Goal: Task Accomplishment & Management: Complete application form

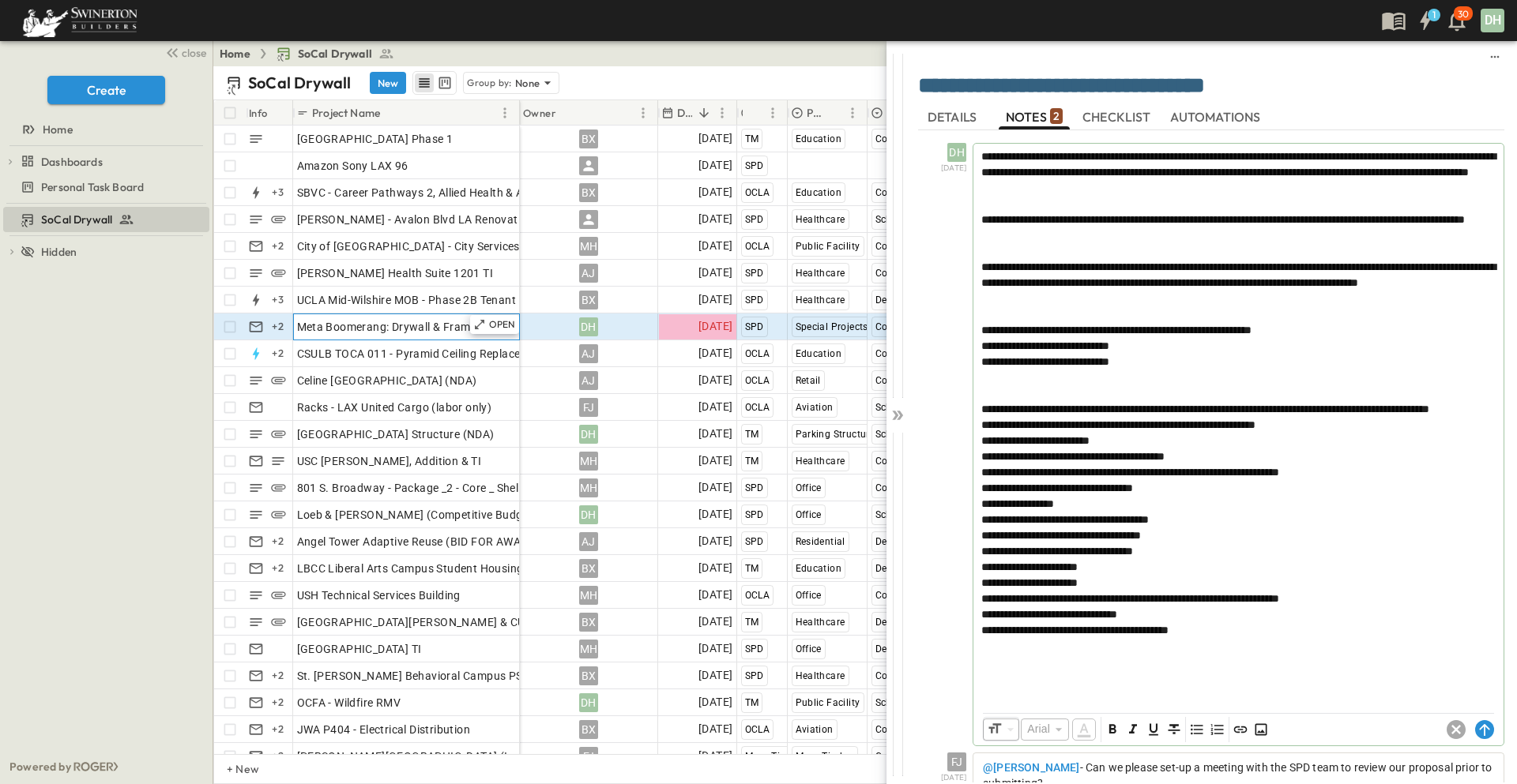
click at [471, 337] on div "Meta Boomerang: Drywall & Framing" at bounding box center [406, 327] width 219 height 22
click at [894, 416] on icon at bounding box center [897, 415] width 16 height 16
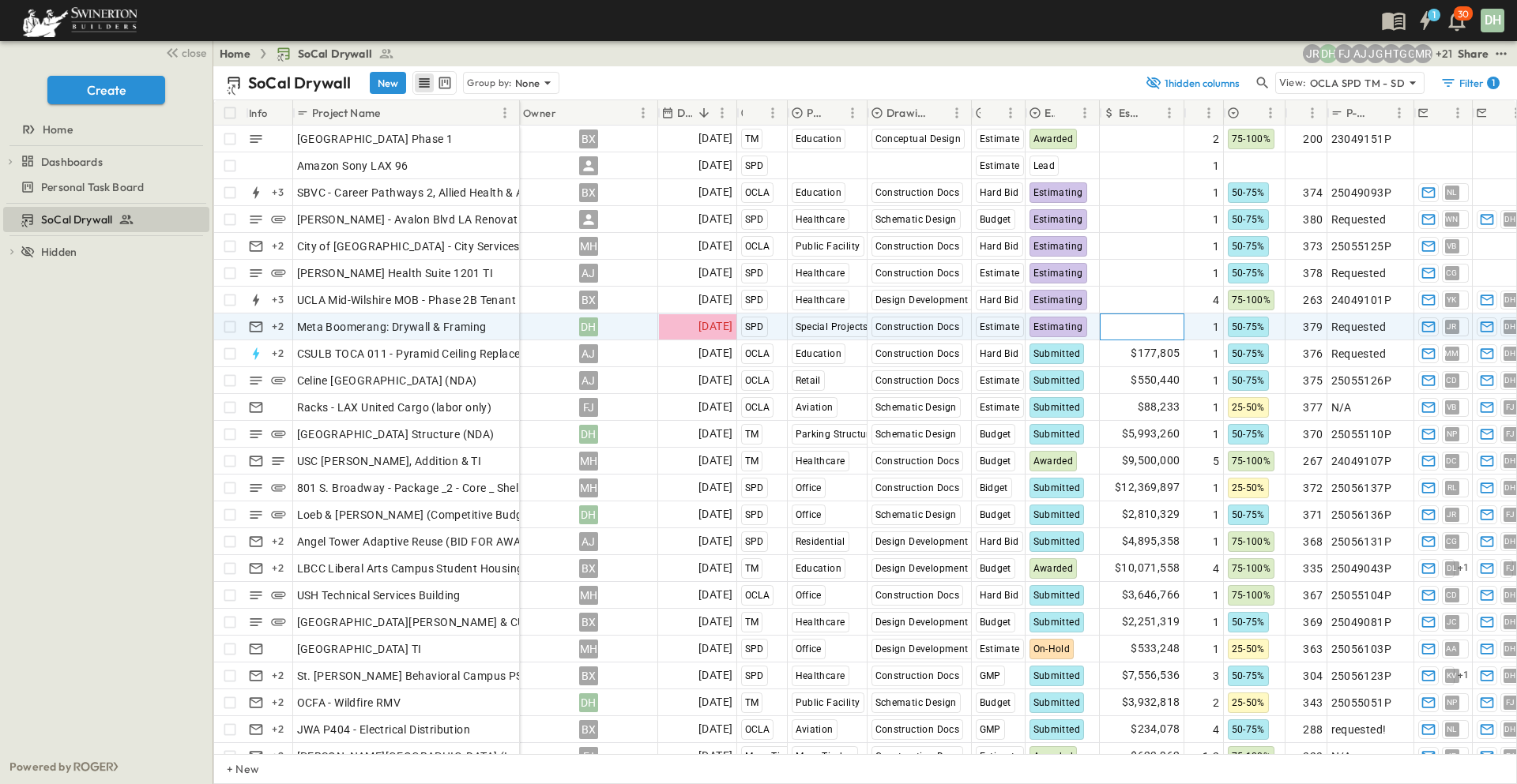
click at [1135, 331] on span "Add Amount" at bounding box center [1147, 327] width 64 height 16
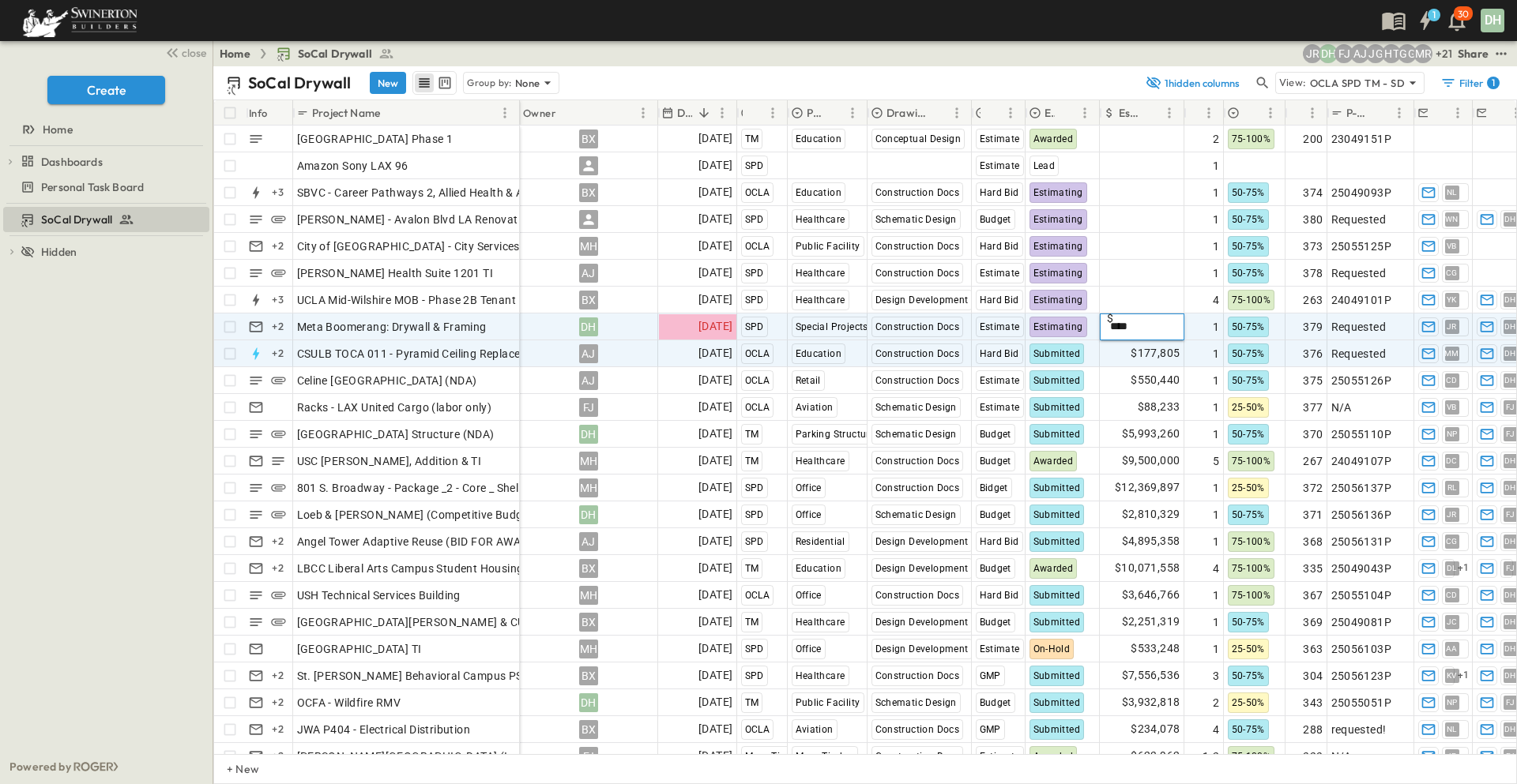
type input "*****"
type input "******"
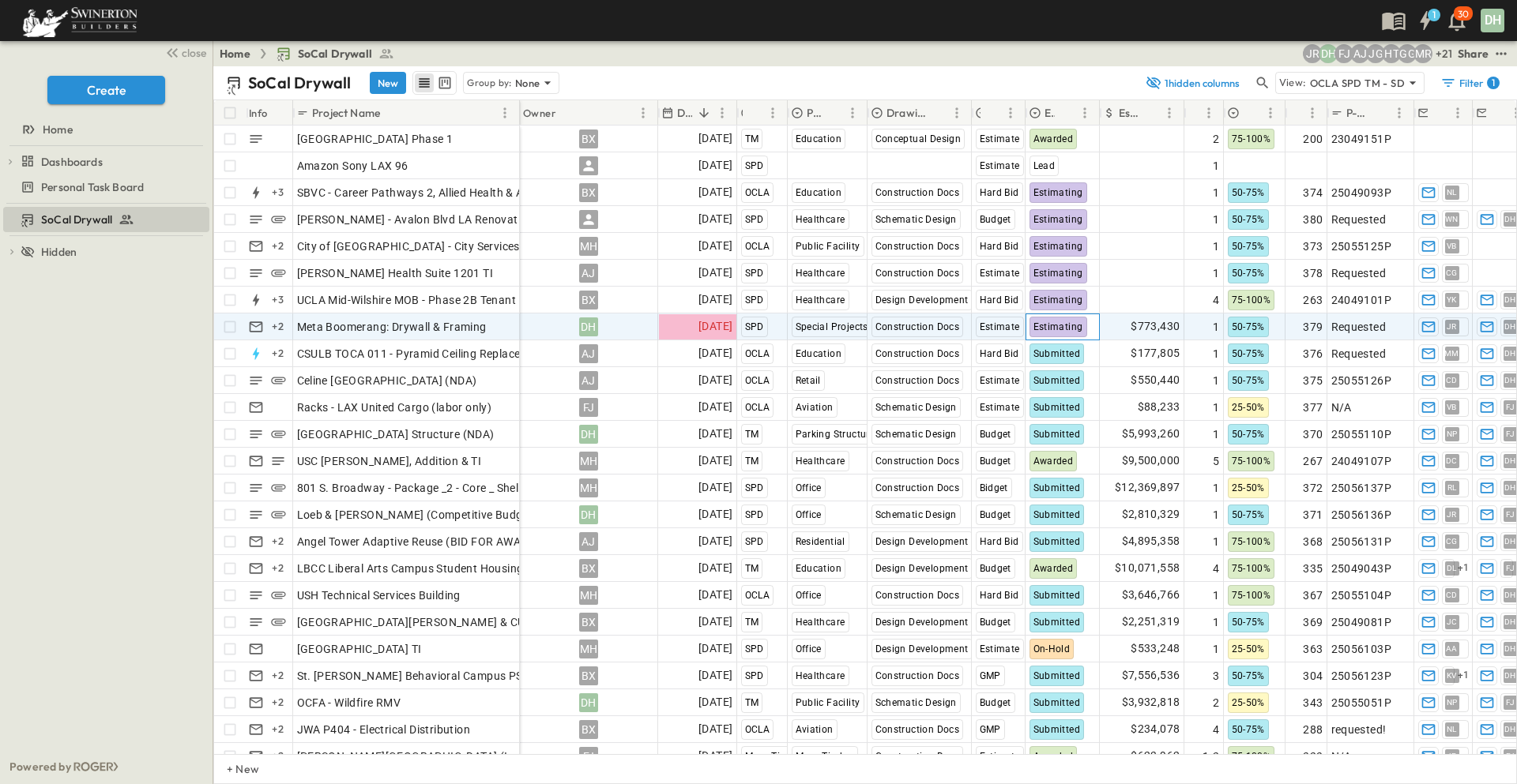
click at [1067, 327] on span "Estimating" at bounding box center [1059, 327] width 50 height 11
drag, startPoint x: 1083, startPoint y: 454, endPoint x: 1234, endPoint y: 319, distance: 202.5
click at [1089, 549] on span "Submitted" at bounding box center [1073, 555] width 44 height 13
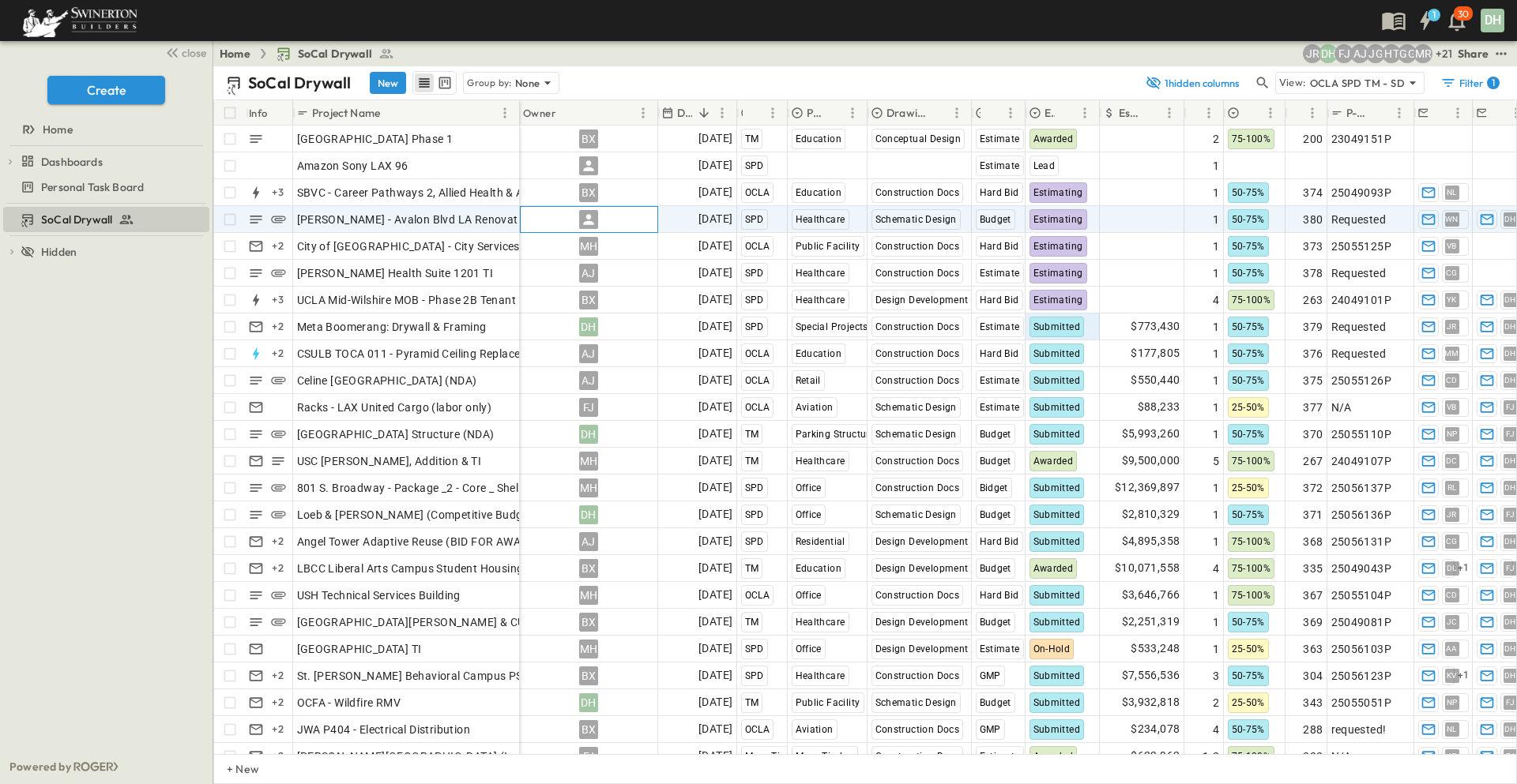
click at [589, 218] on icon at bounding box center [588, 219] width 10 height 10
type input "***"
click at [564, 313] on span "[PERSON_NAME]" at bounding box center [594, 320] width 78 height 15
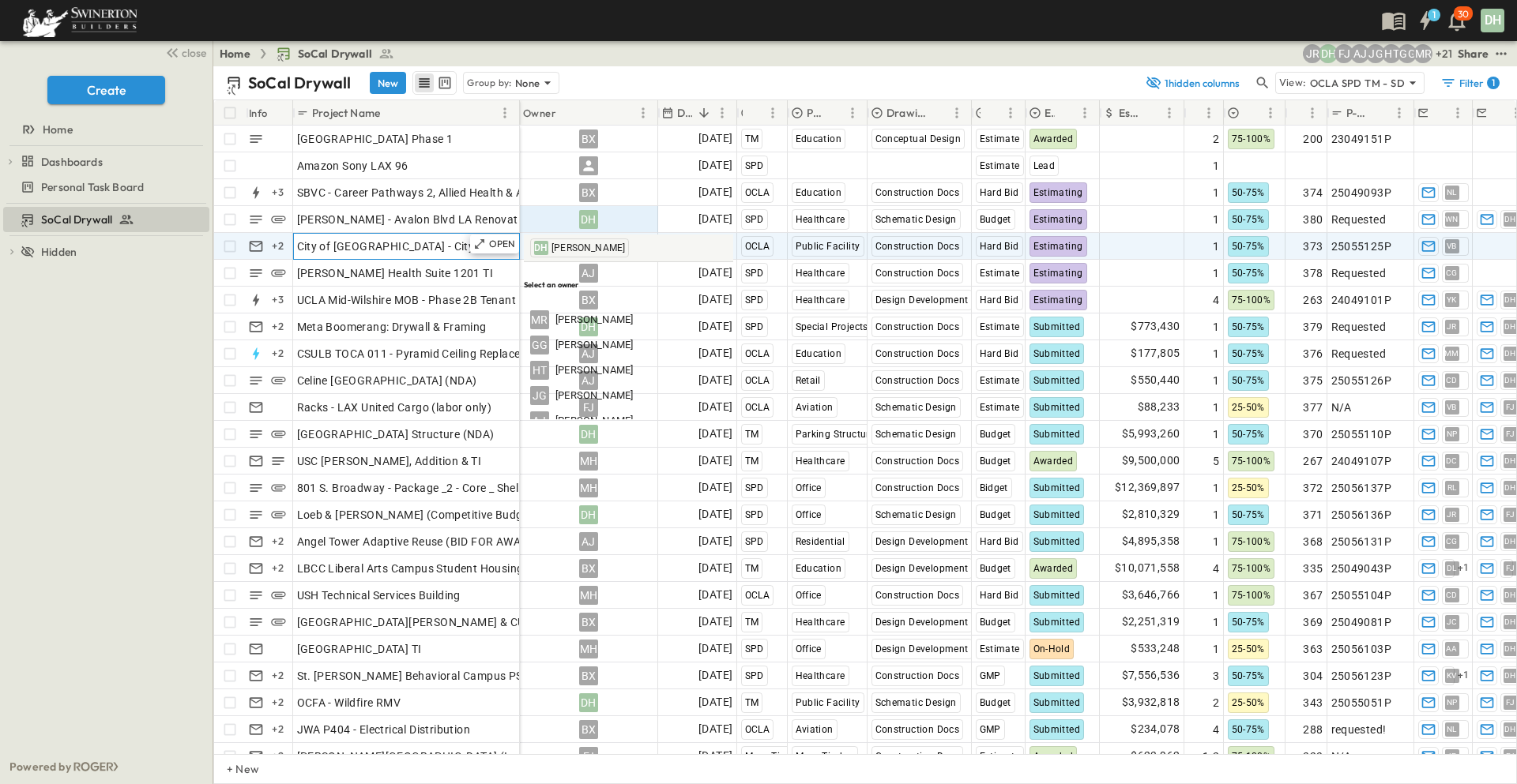
click at [419, 249] on span "City of [GEOGRAPHIC_DATA] - City Services Building" at bounding box center [431, 246] width 268 height 16
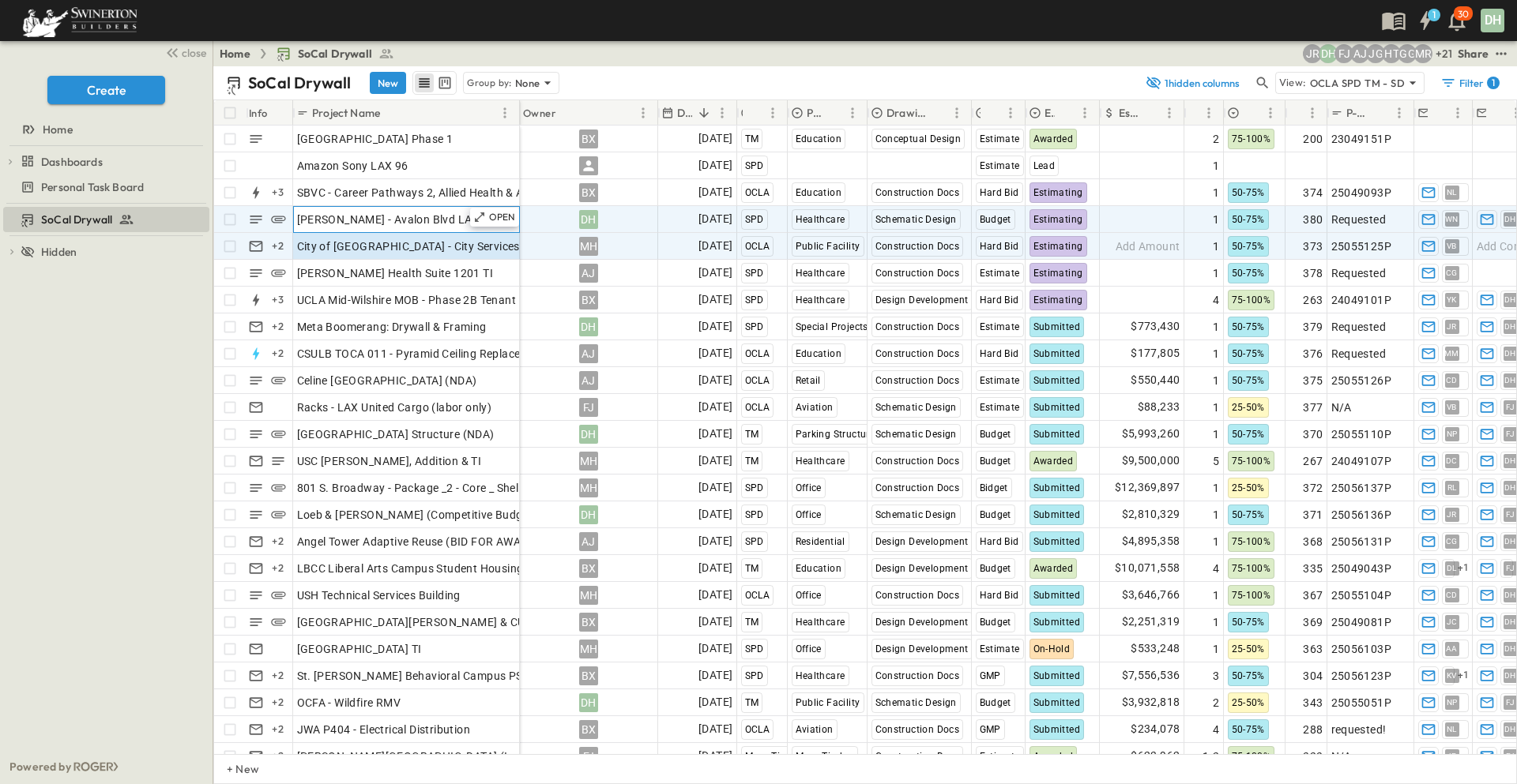
click at [428, 221] on span "[PERSON_NAME] - Avalon Blvd LA Renovation and Addition" at bounding box center [450, 219] width 307 height 16
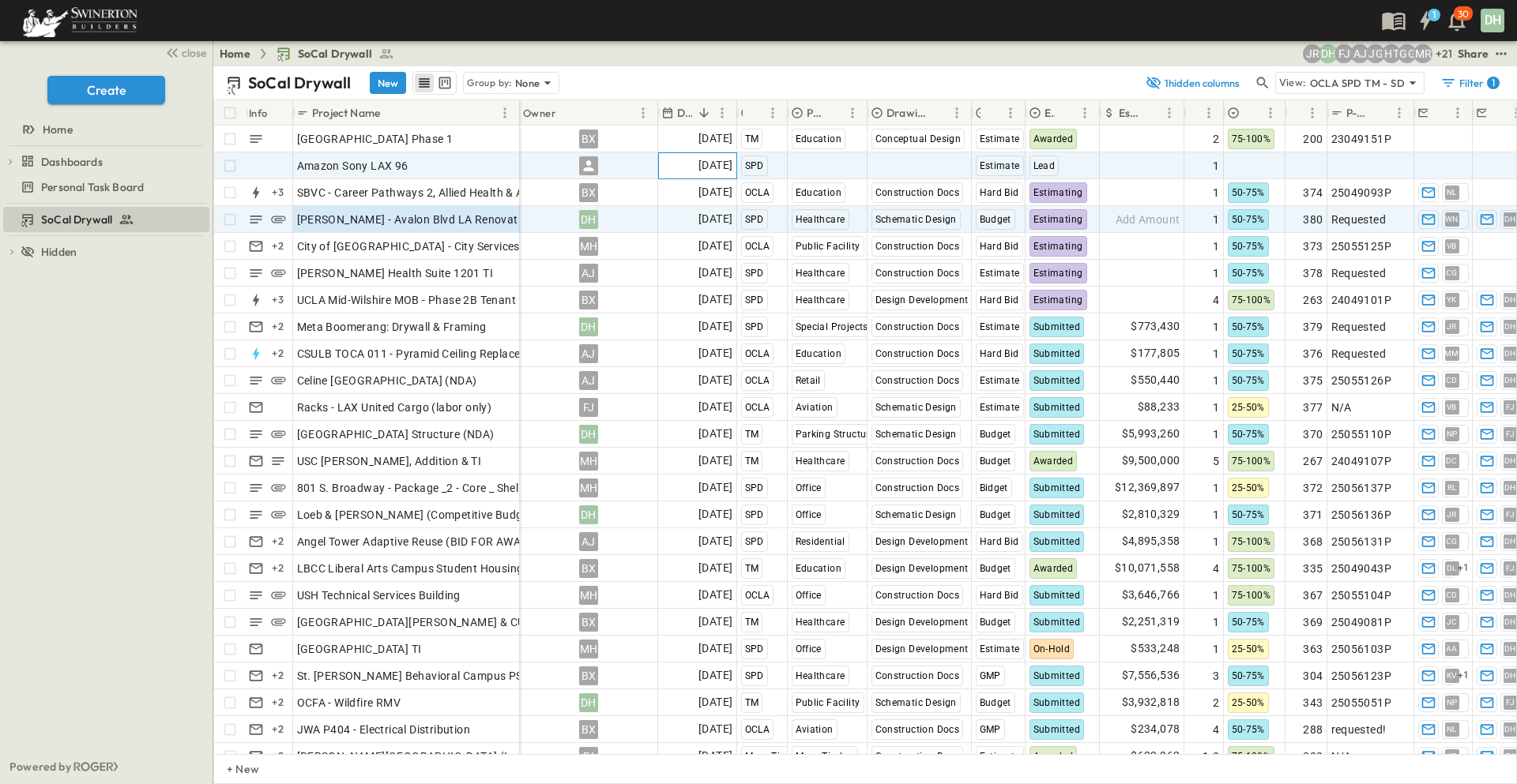
click at [715, 166] on span "[DATE]" at bounding box center [715, 165] width 34 height 18
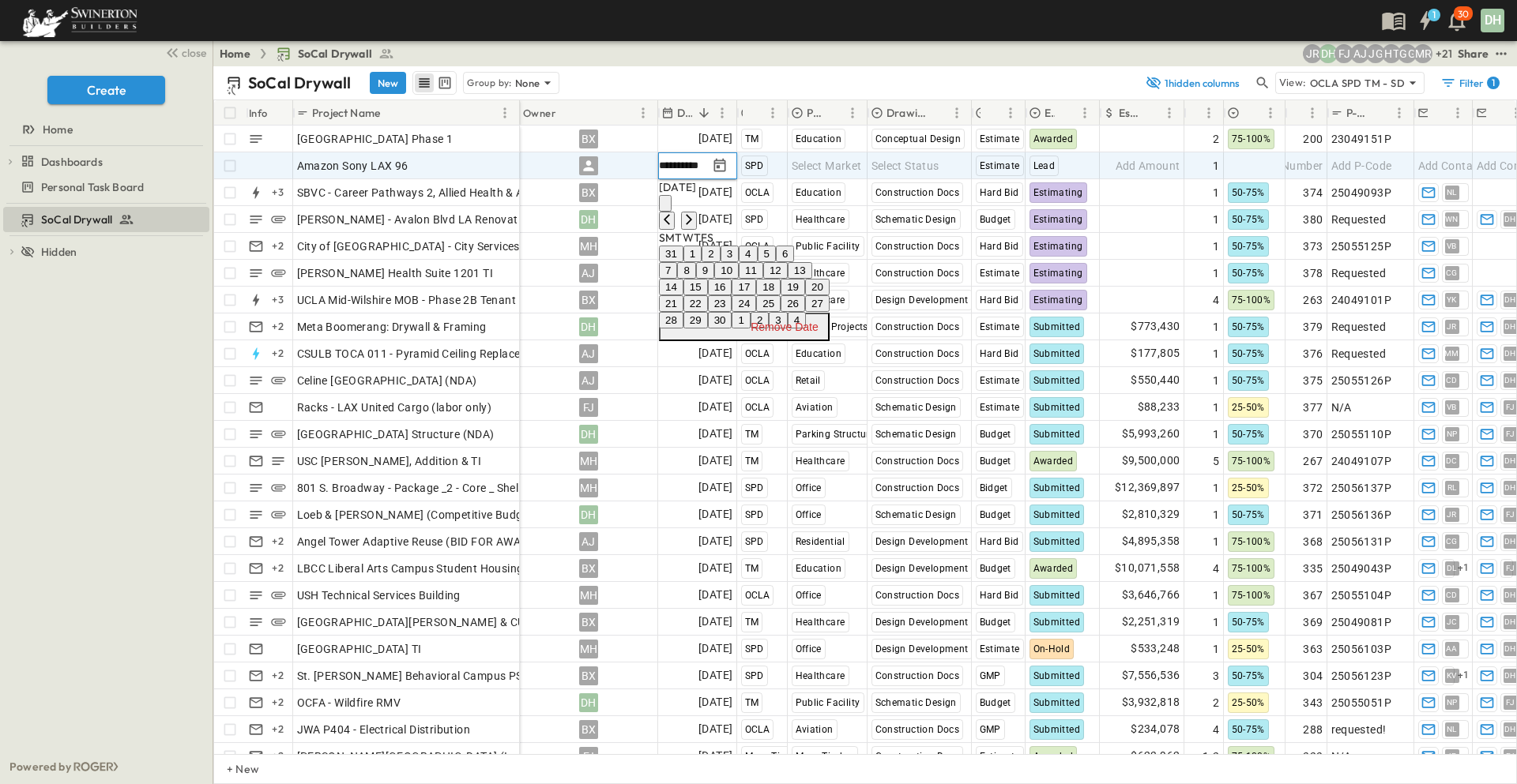
click at [733, 328] on button "30" at bounding box center [719, 320] width 24 height 17
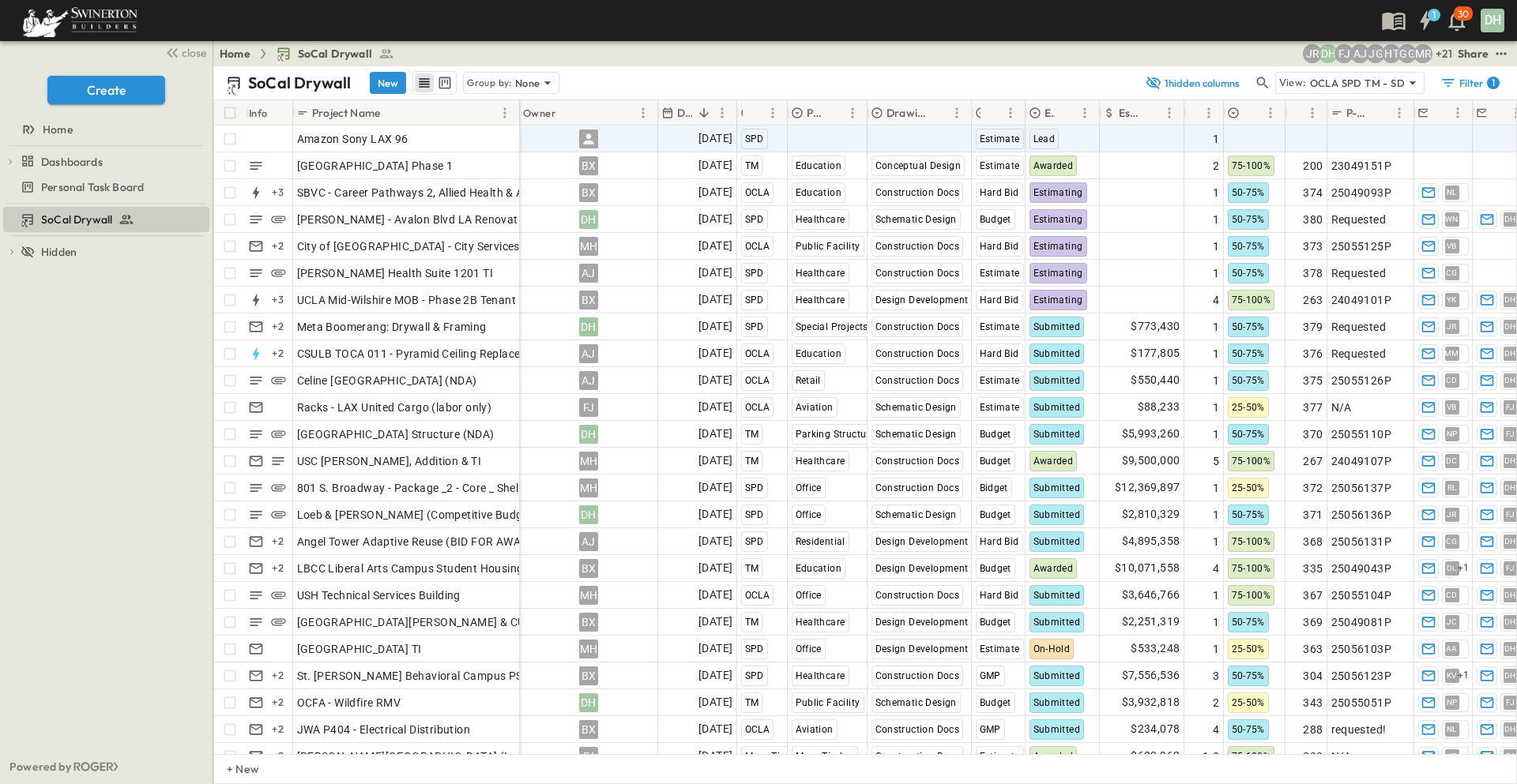
click at [720, 38] on div "1 30 DH" at bounding box center [757, 20] width 1514 height 41
click at [135, 379] on div "SoCal Drywall To pick up a draggable item, press the space bar. While dragging,…" at bounding box center [106, 476] width 212 height 546
click at [99, 453] on div "SoCal Drywall To pick up a draggable item, press the space bar. While dragging,…" at bounding box center [106, 476] width 212 height 546
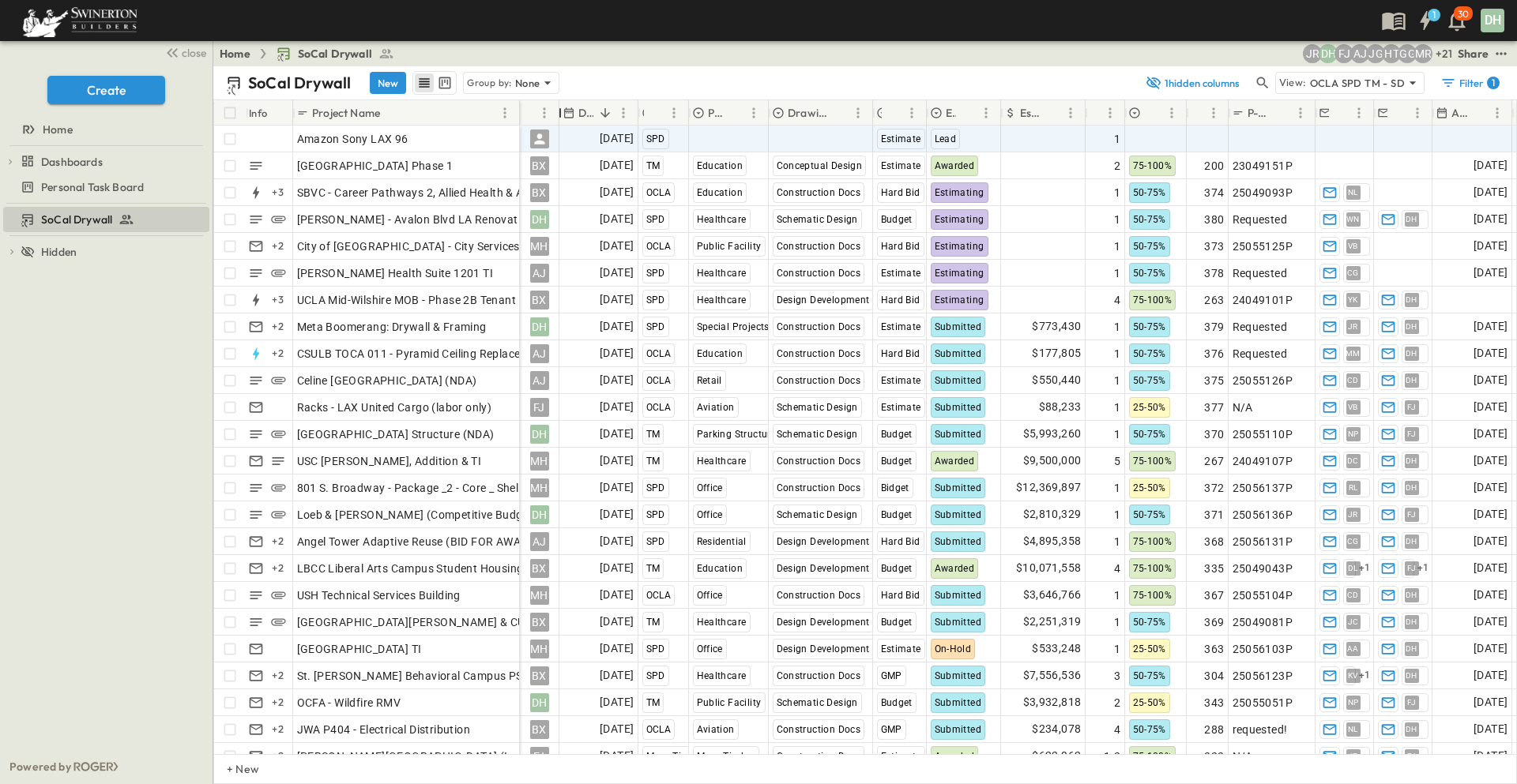
drag, startPoint x: 658, startPoint y: 109, endPoint x: 343, endPoint y: 111, distance: 315.0
click at [493, 111] on div "Info Project Name Owner Due Date Region Primary Market Drawing Status Estimate …" at bounding box center [865, 113] width 1302 height 25
click at [170, 56] on icon "button" at bounding box center [169, 53] width 6 height 9
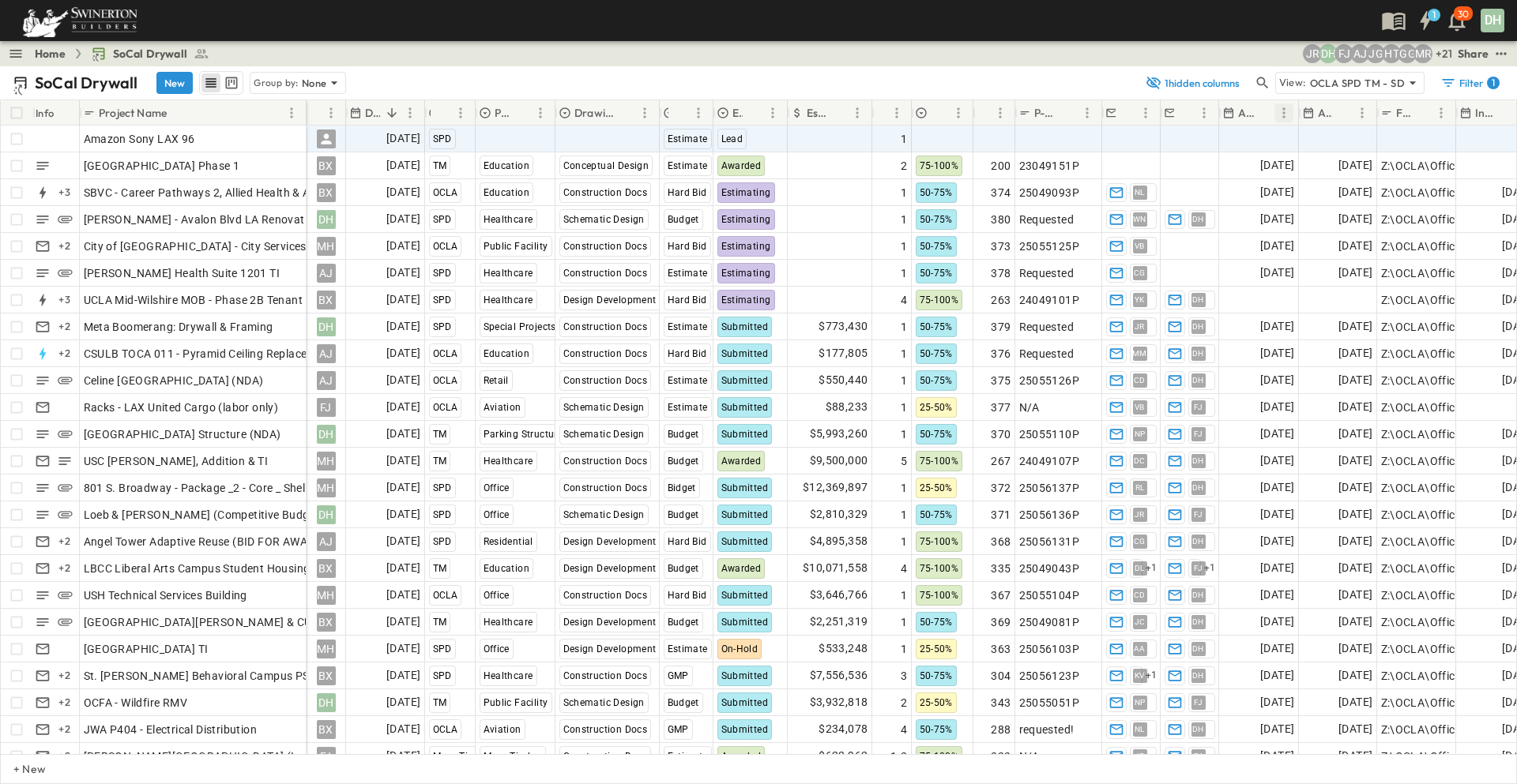
click at [1289, 118] on icon "Menu" at bounding box center [1284, 113] width 16 height 16
click at [1131, 32] on div "1 30 DH" at bounding box center [757, 20] width 1514 height 41
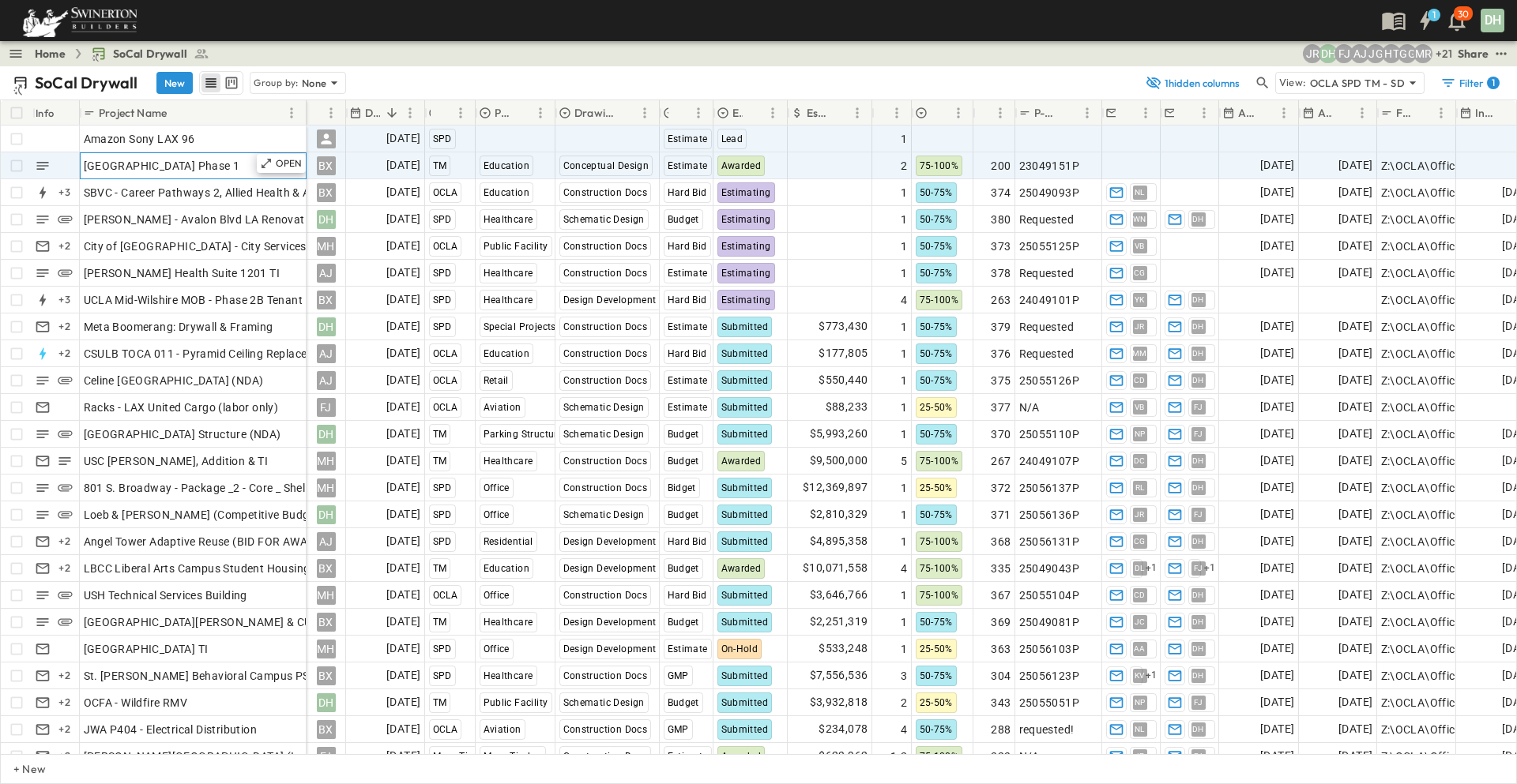
click at [240, 167] on span "[GEOGRAPHIC_DATA] Phase 1" at bounding box center [161, 165] width 156 height 16
drag, startPoint x: 1418, startPoint y: 165, endPoint x: 1472, endPoint y: 164, distance: 54.0
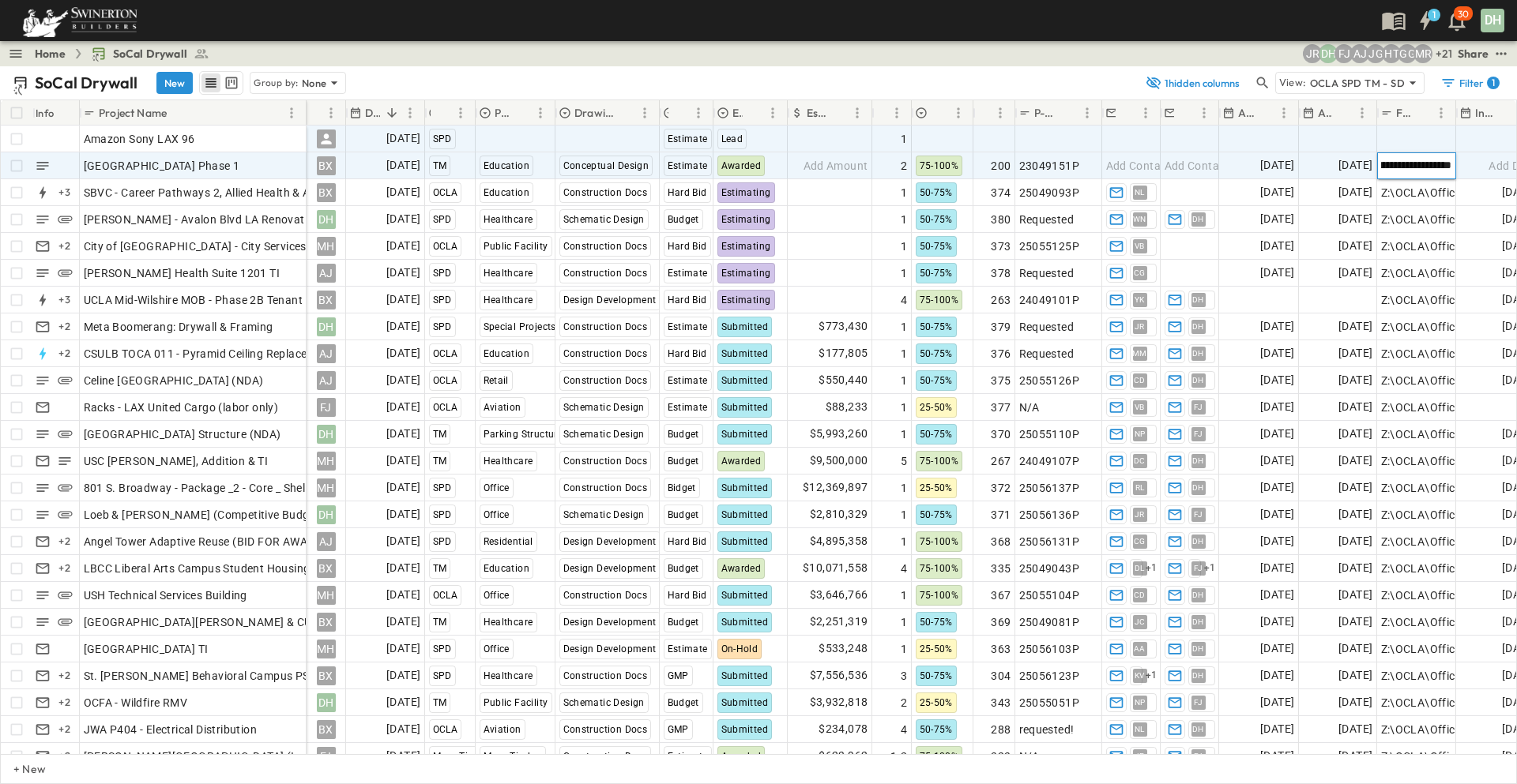
drag, startPoint x: 1445, startPoint y: 166, endPoint x: 1417, endPoint y: 165, distance: 28.0
click at [1417, 165] on input "**********" at bounding box center [1417, 165] width 77 height 19
click at [186, 155] on div "[GEOGRAPHIC_DATA] Phase 1" at bounding box center [193, 165] width 219 height 22
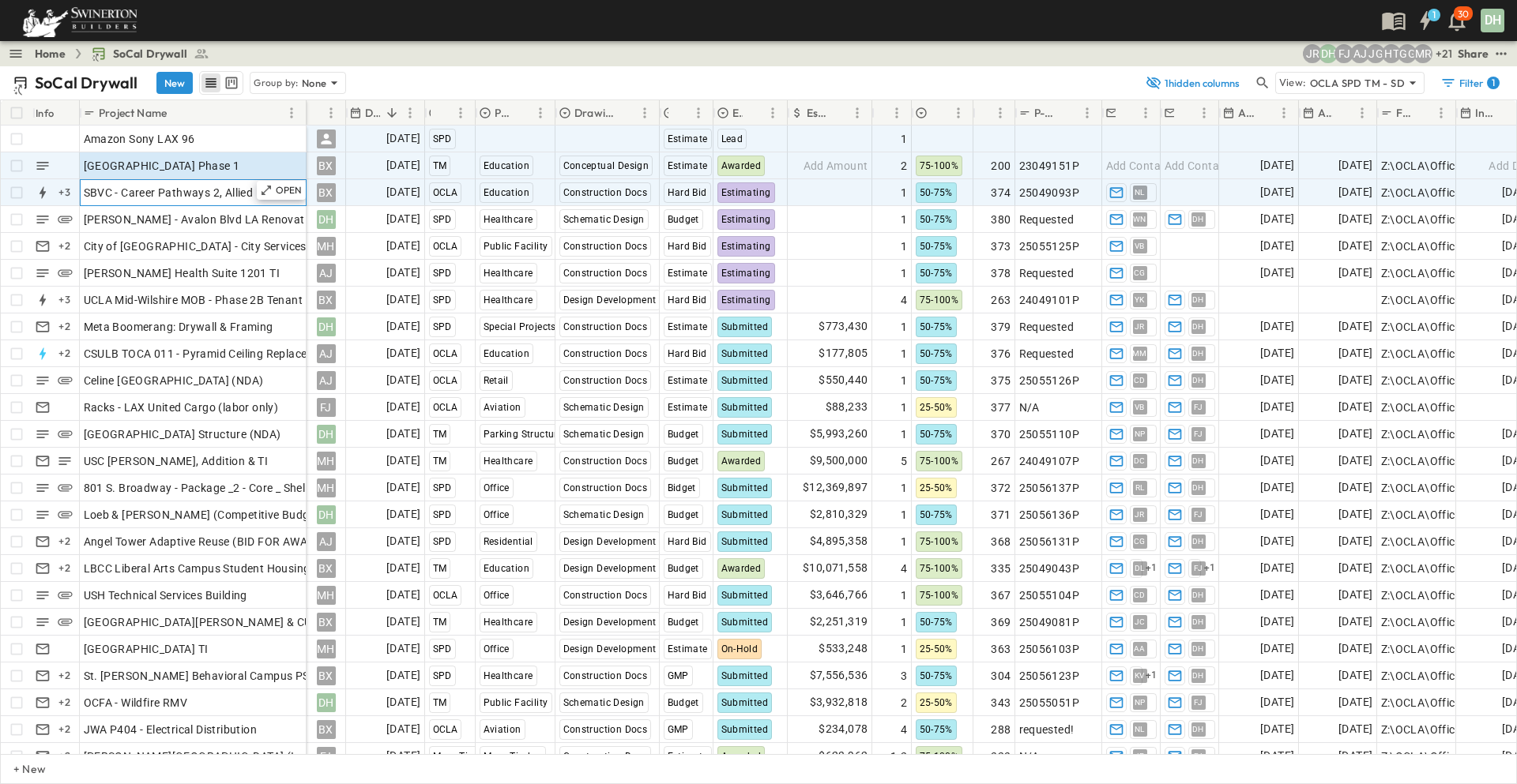
click at [144, 187] on span "SBVC - Career Pathways 2, Allied Health & Aeronautics Bldg's" at bounding box center [241, 192] width 315 height 16
click at [155, 165] on span "[GEOGRAPHIC_DATA] Phase 1" at bounding box center [161, 165] width 156 height 16
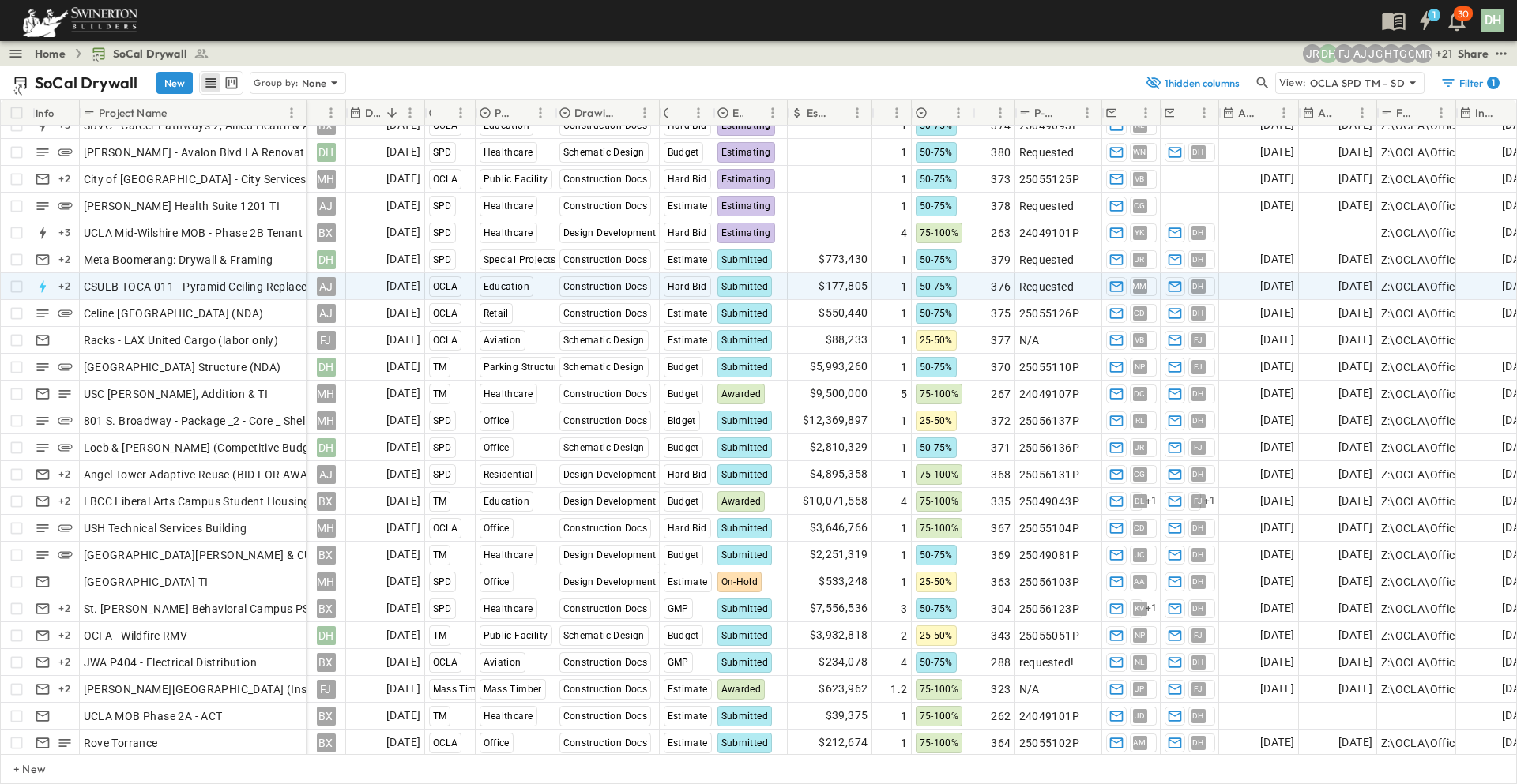
scroll to position [0, 0]
